Goal: Find specific page/section: Find specific page/section

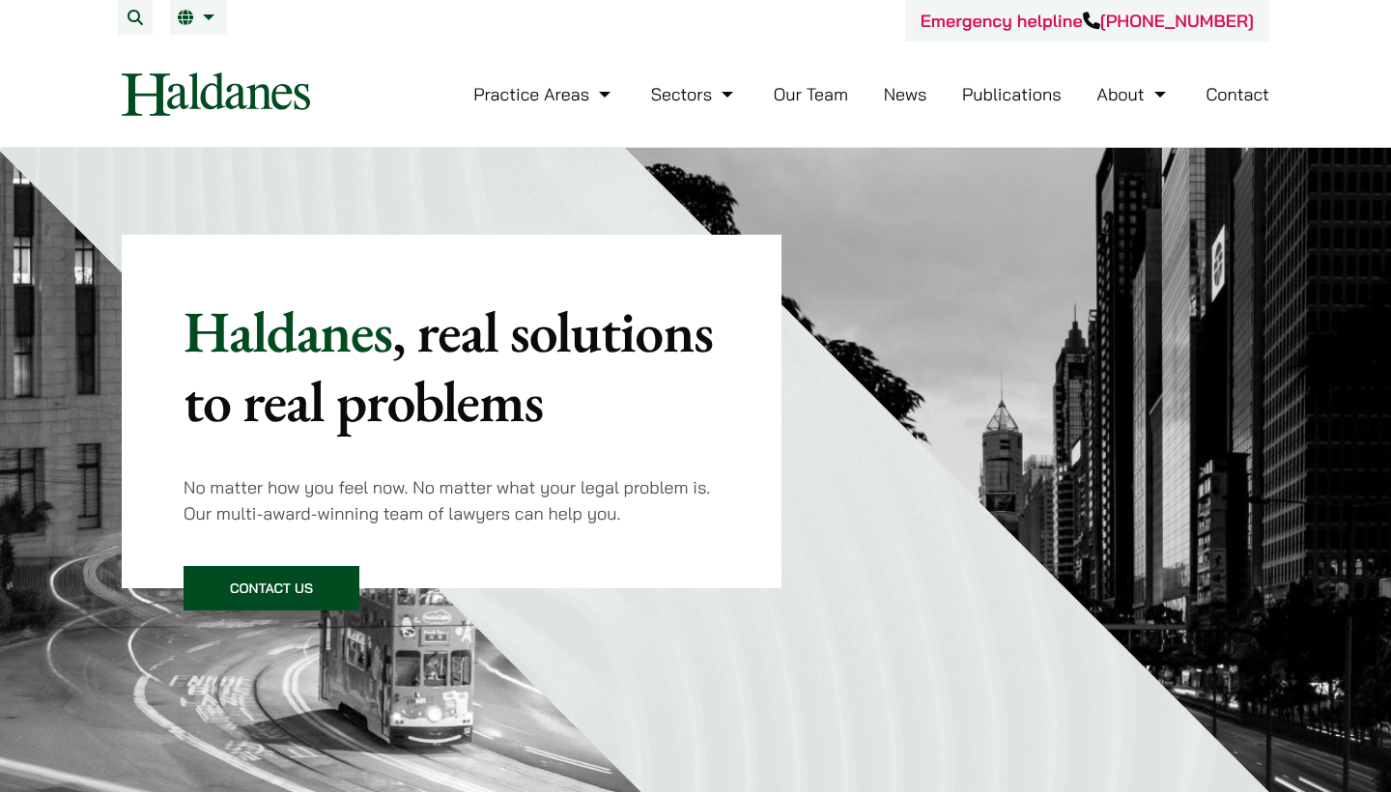
click at [804, 89] on link "Our Team" at bounding box center [811, 94] width 74 height 22
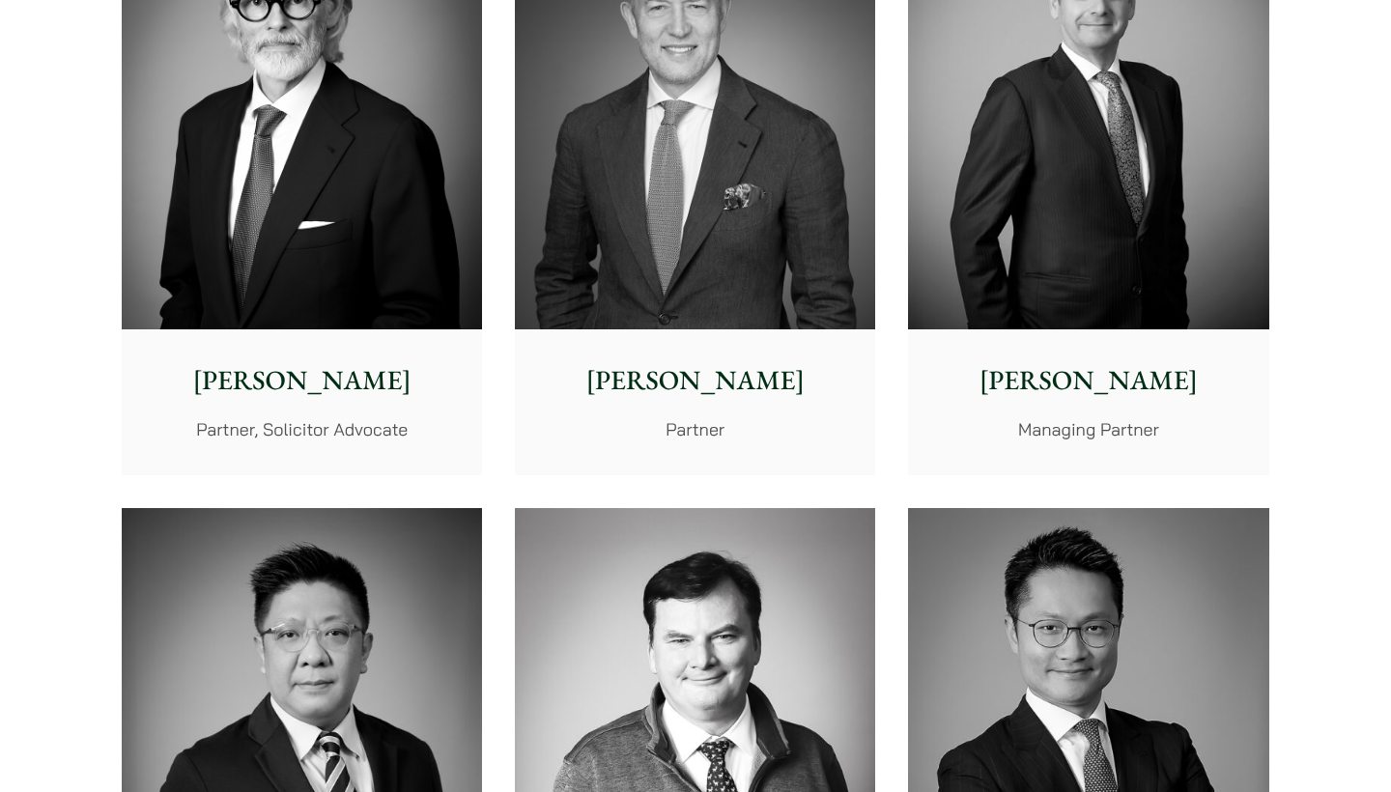
scroll to position [205, 0]
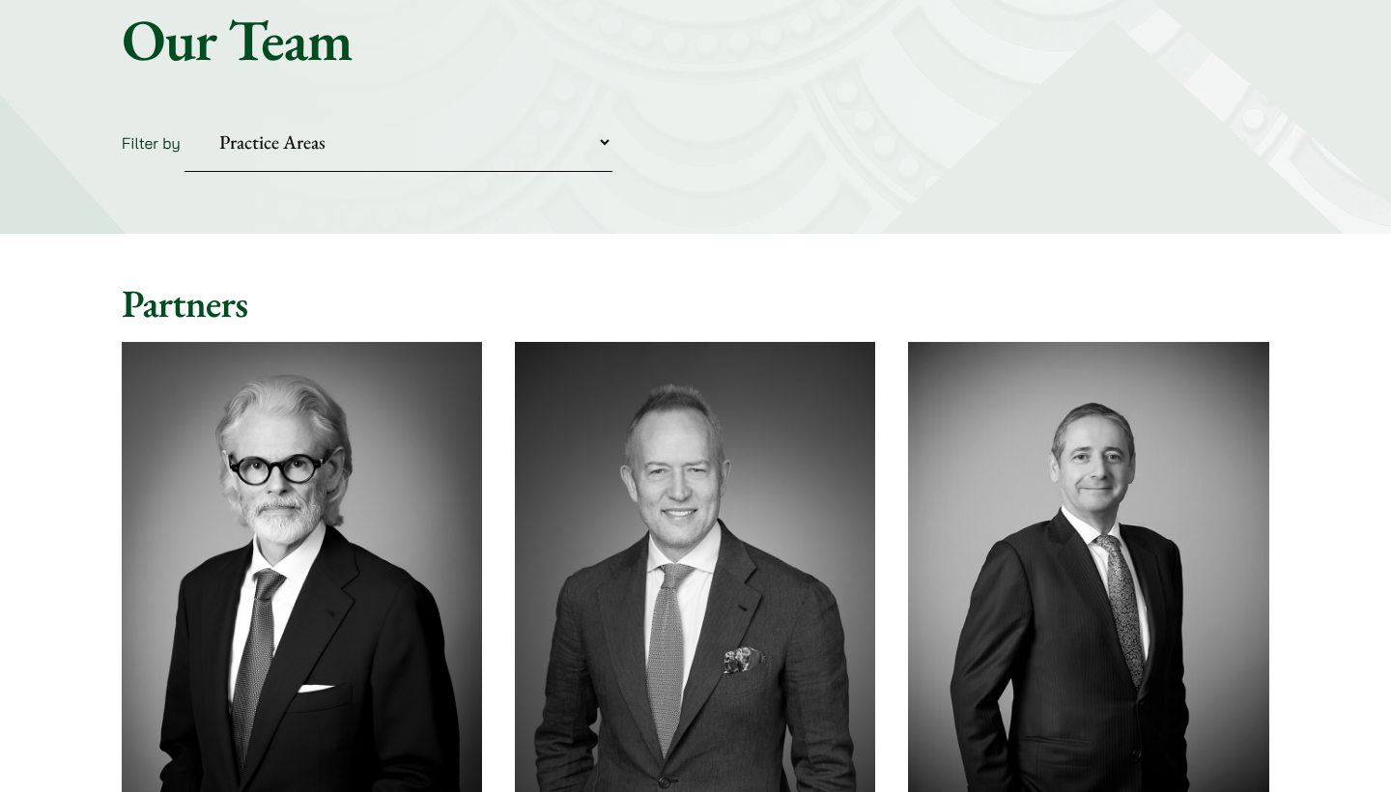
click at [474, 146] on div "Home » Lawyers Our Team Filter by Practice Areas Antitrust and Competition Civi…" at bounding box center [695, 88] width 1391 height 291
select select "civil-litigation-dispute-resolution"
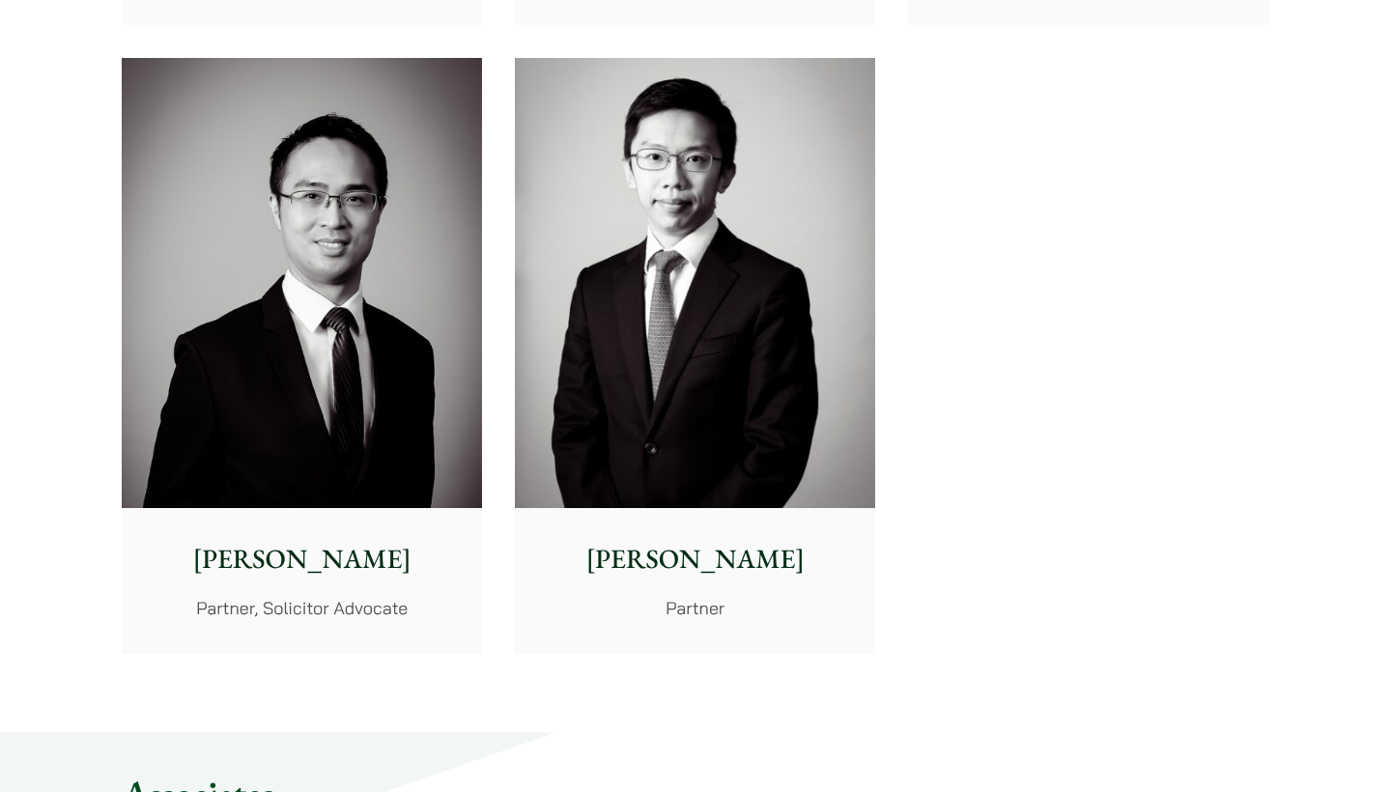
scroll to position [1216, 0]
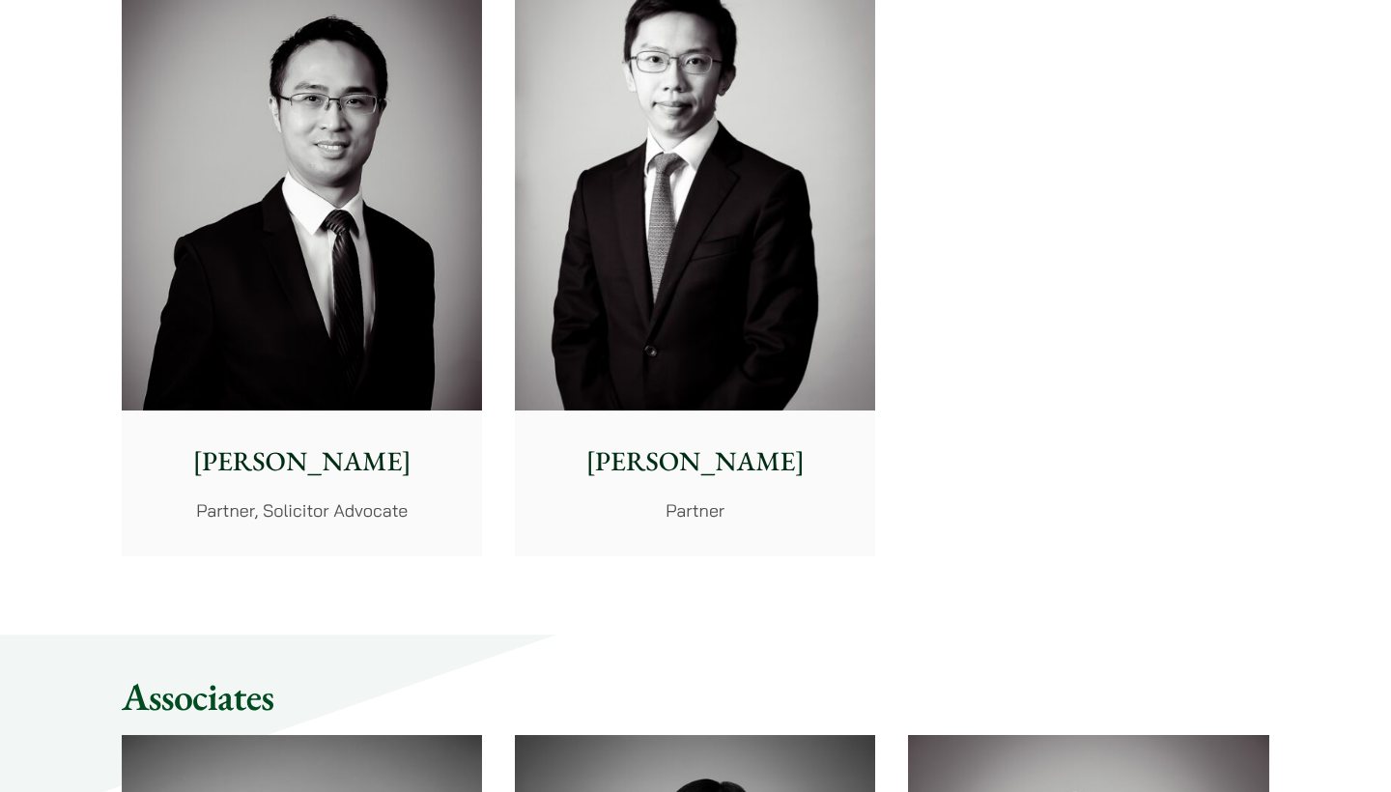
click at [628, 411] on div "[PERSON_NAME] Partner" at bounding box center [695, 483] width 360 height 144
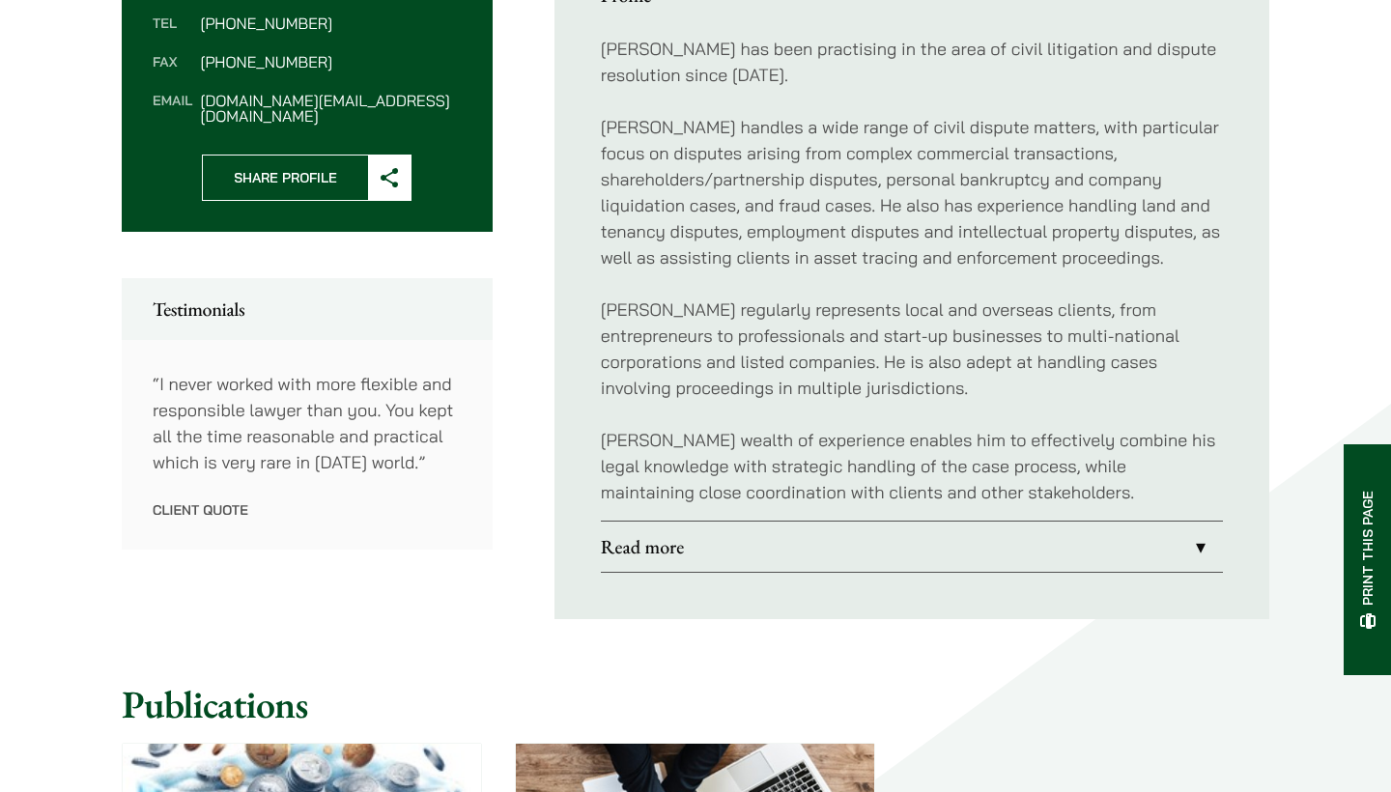
scroll to position [856, 0]
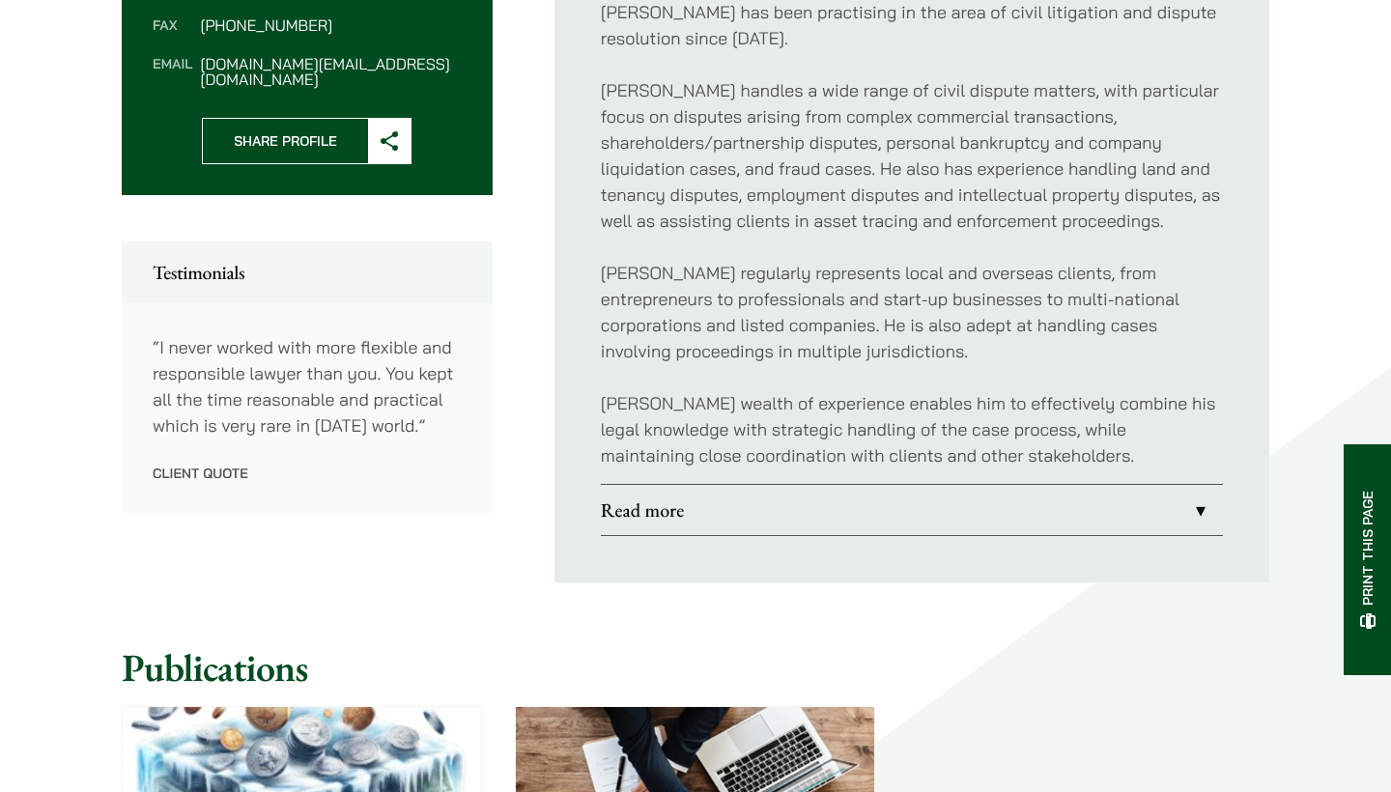
click at [666, 517] on link "Read more" at bounding box center [912, 510] width 622 height 50
